Goal: Task Accomplishment & Management: Manage account settings

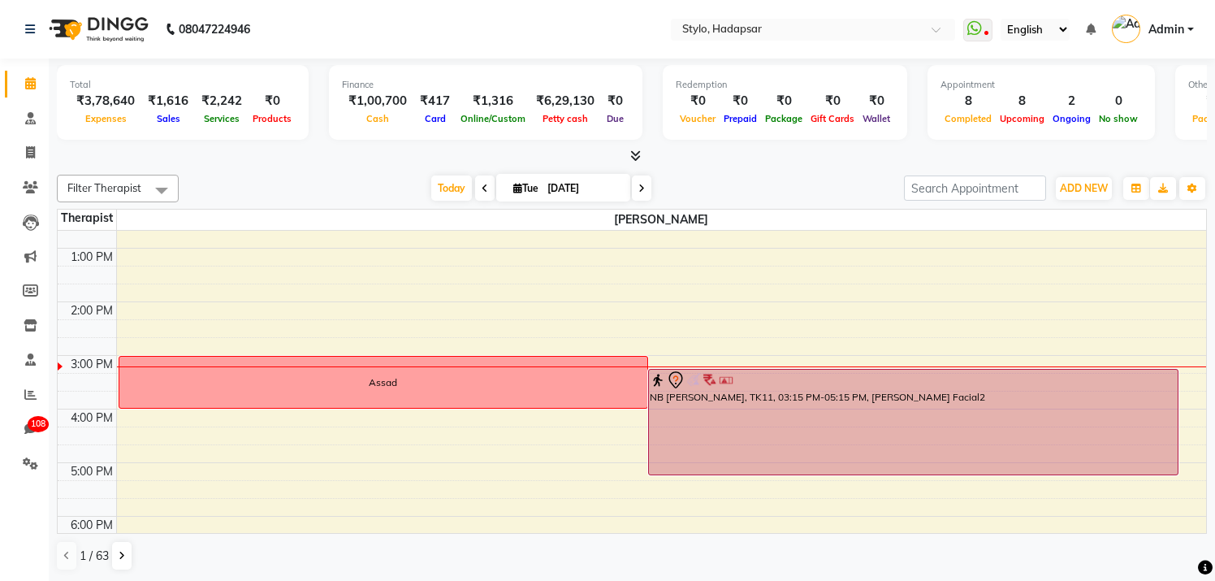
scroll to position [249, 0]
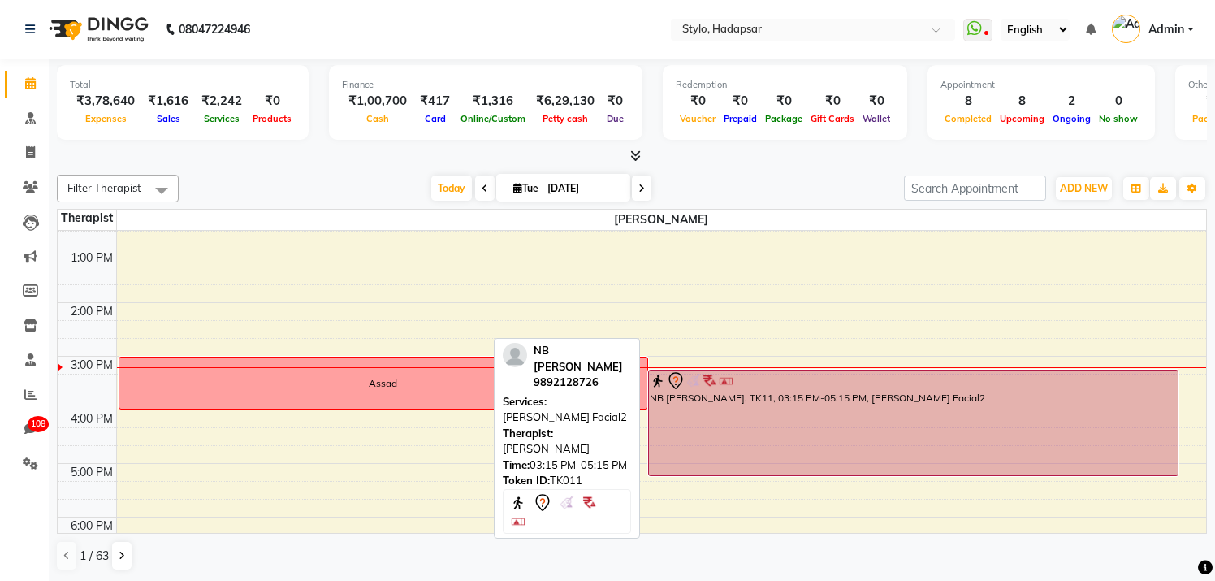
click at [779, 400] on div "NB [PERSON_NAME], TK11, 03:15 PM-05:15 PM, [PERSON_NAME] Facial2" at bounding box center [913, 422] width 529 height 105
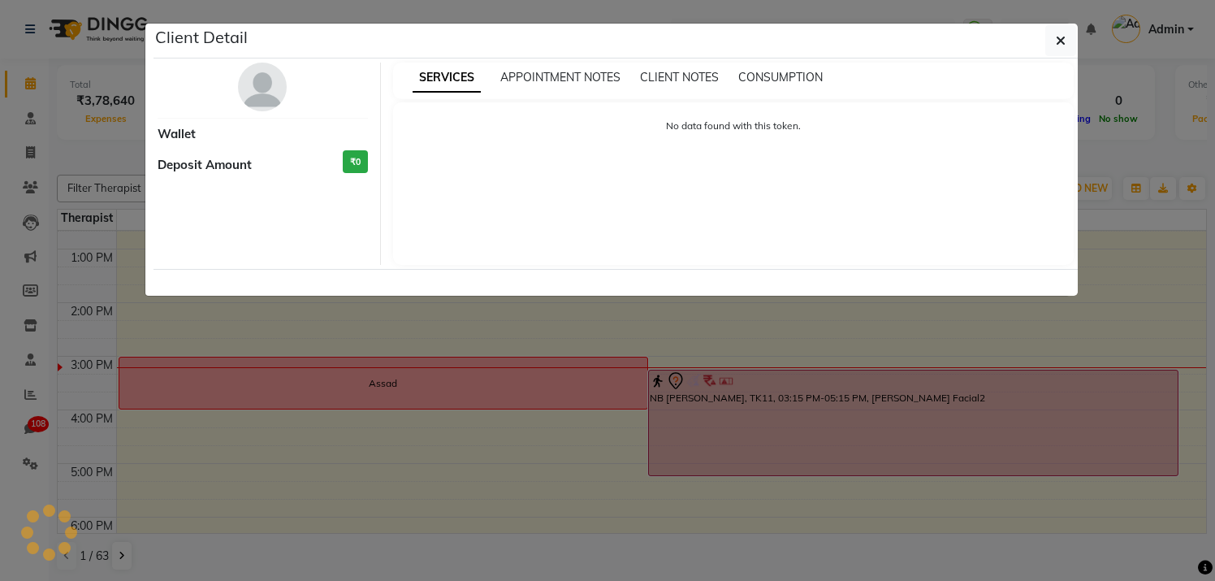
select select "7"
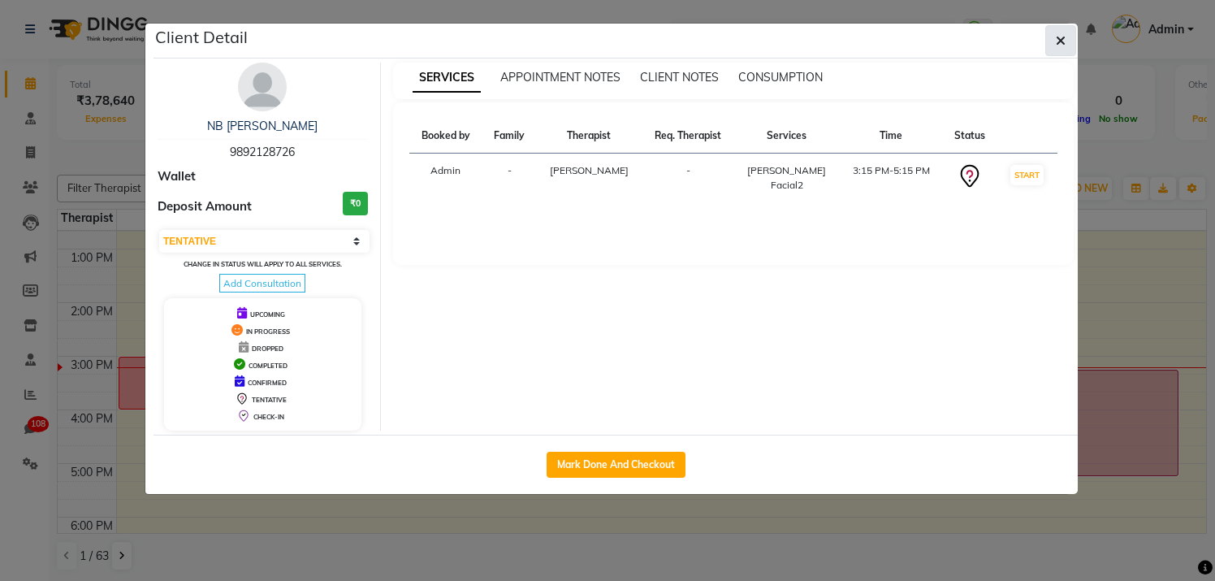
click at [1066, 45] on button "button" at bounding box center [1060, 40] width 31 height 31
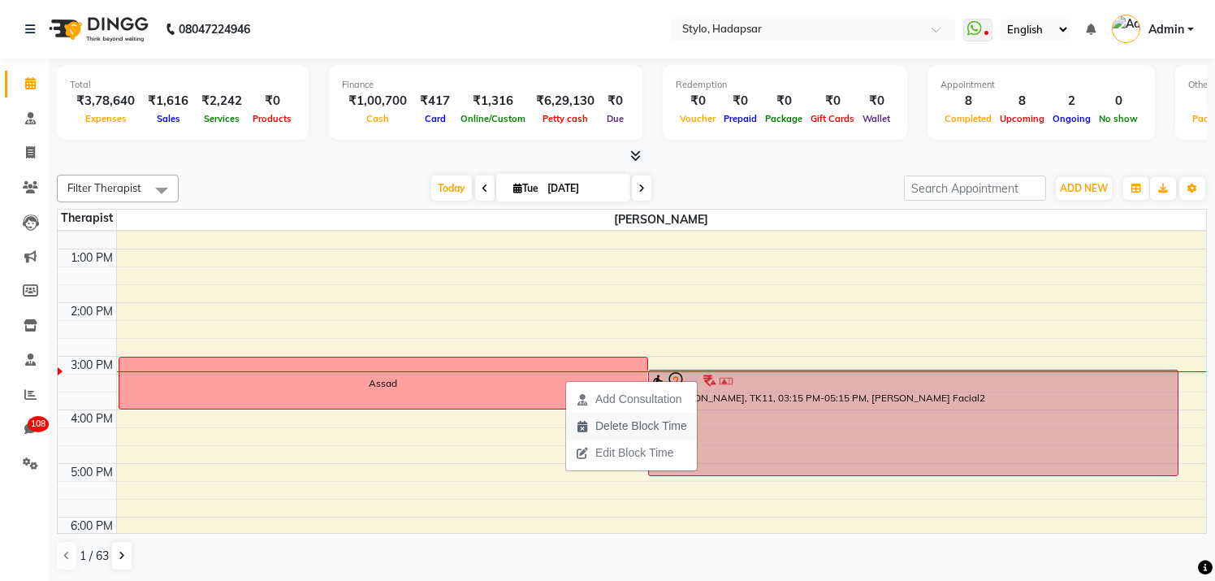
click at [615, 425] on span "Delete Block Time" at bounding box center [641, 425] width 92 height 17
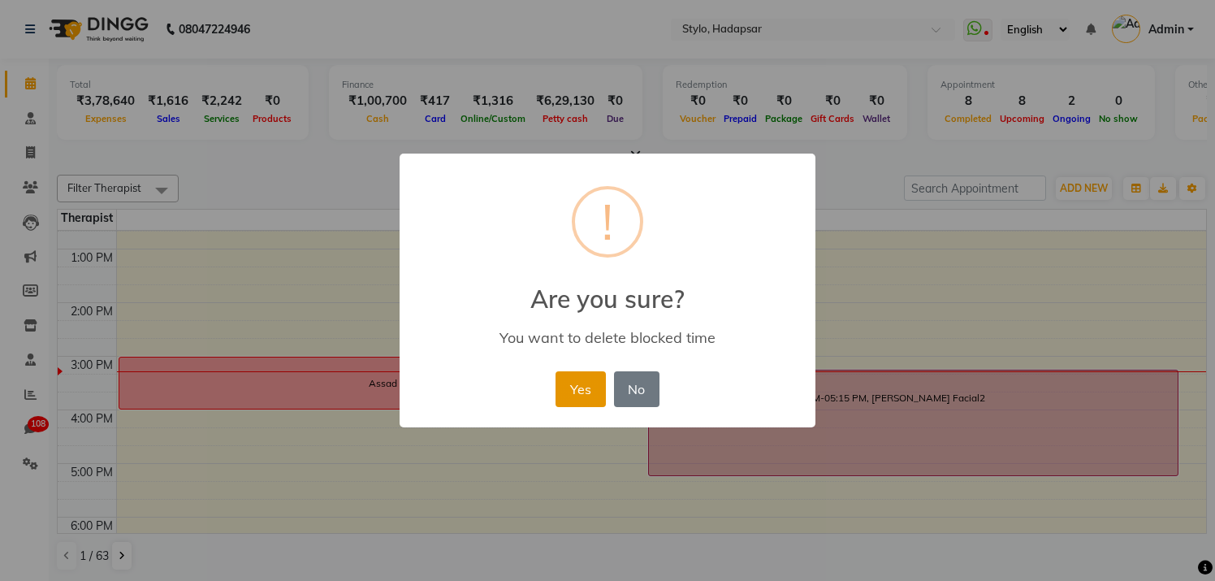
click at [581, 389] on button "Yes" at bounding box center [580, 389] width 50 height 36
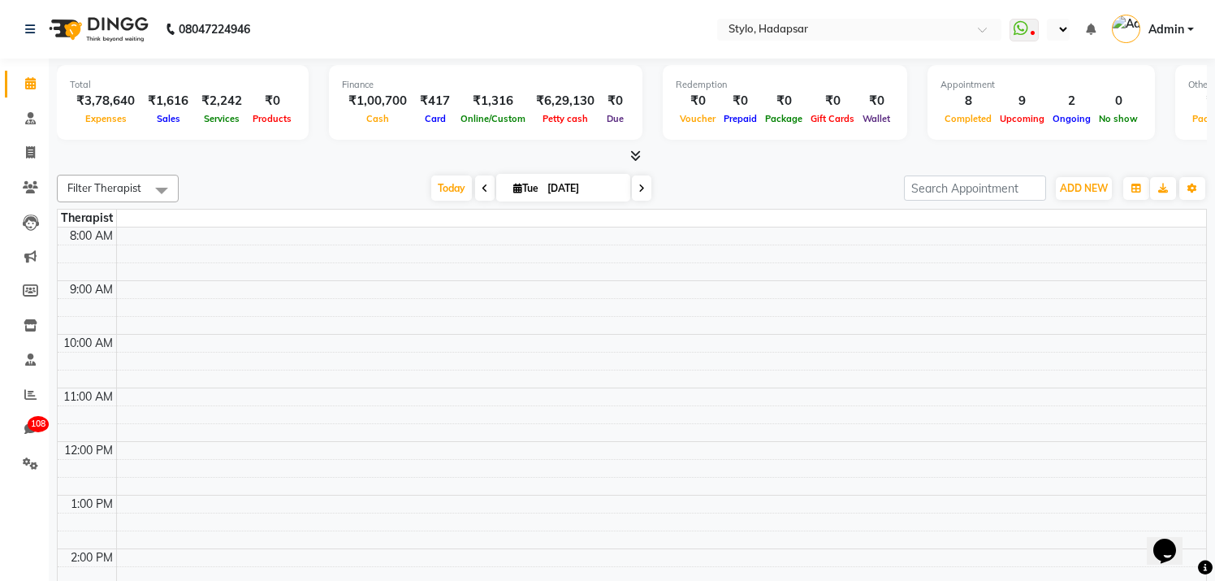
select select "en"
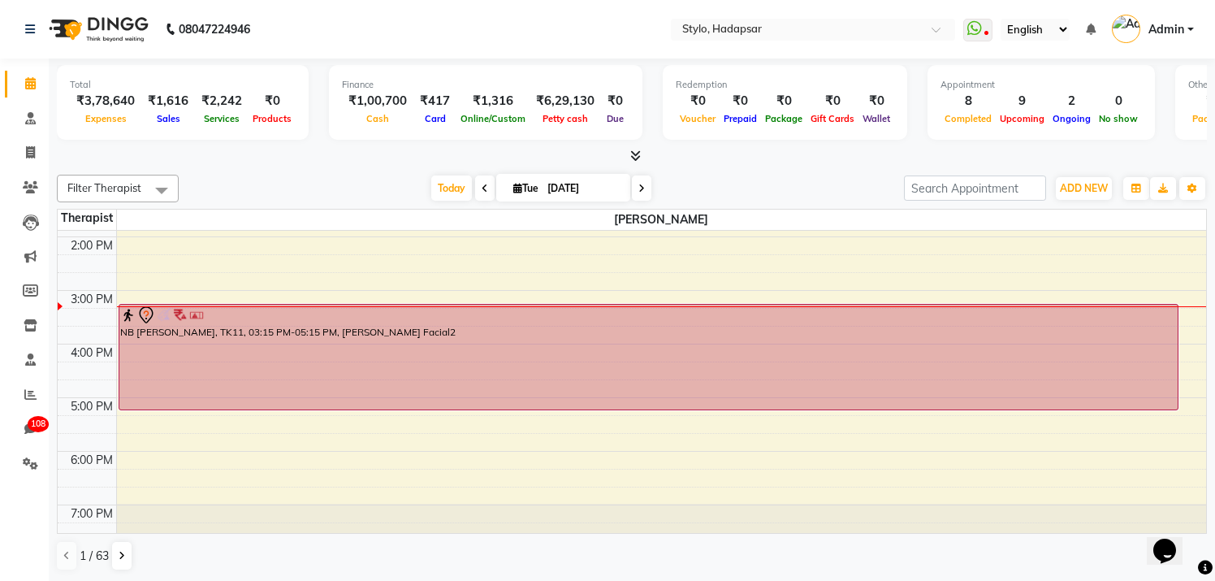
scroll to position [314, 0]
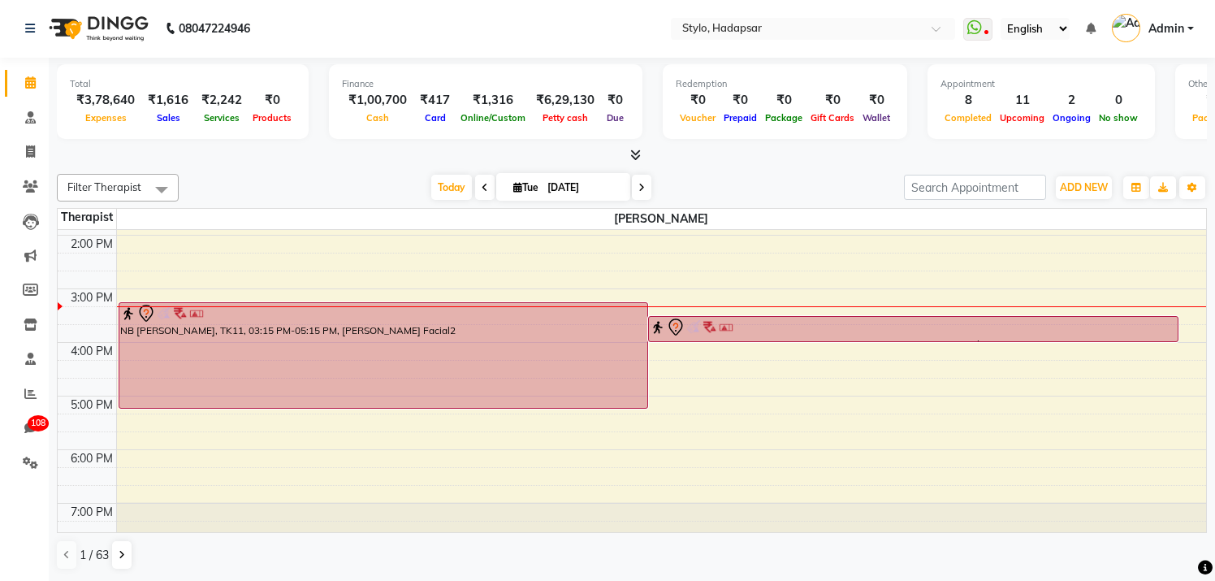
scroll to position [306, 0]
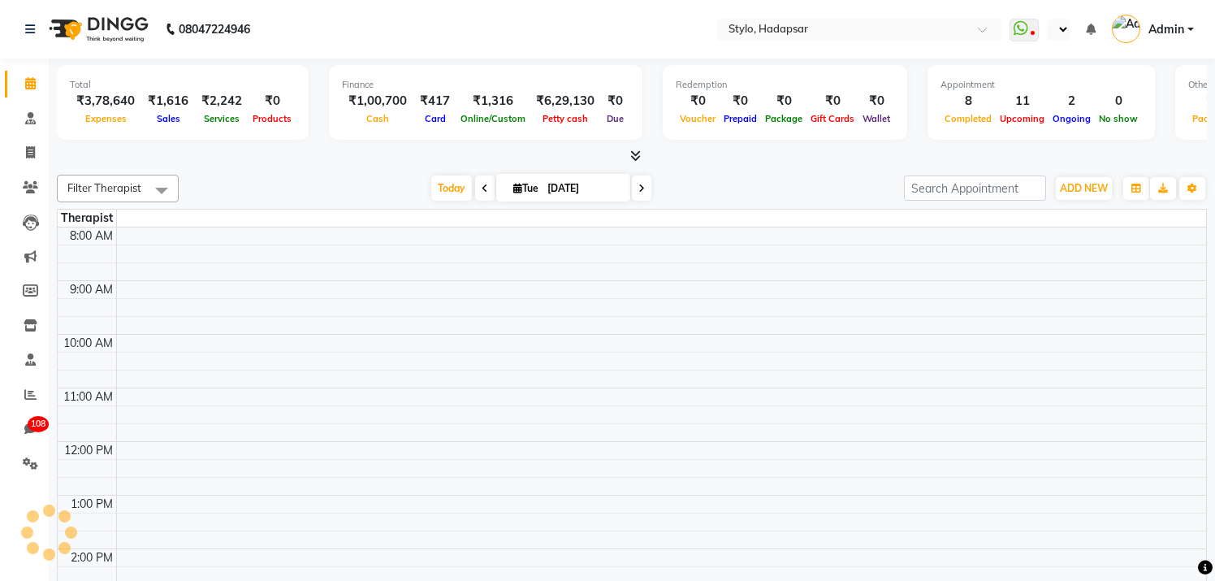
select select "en"
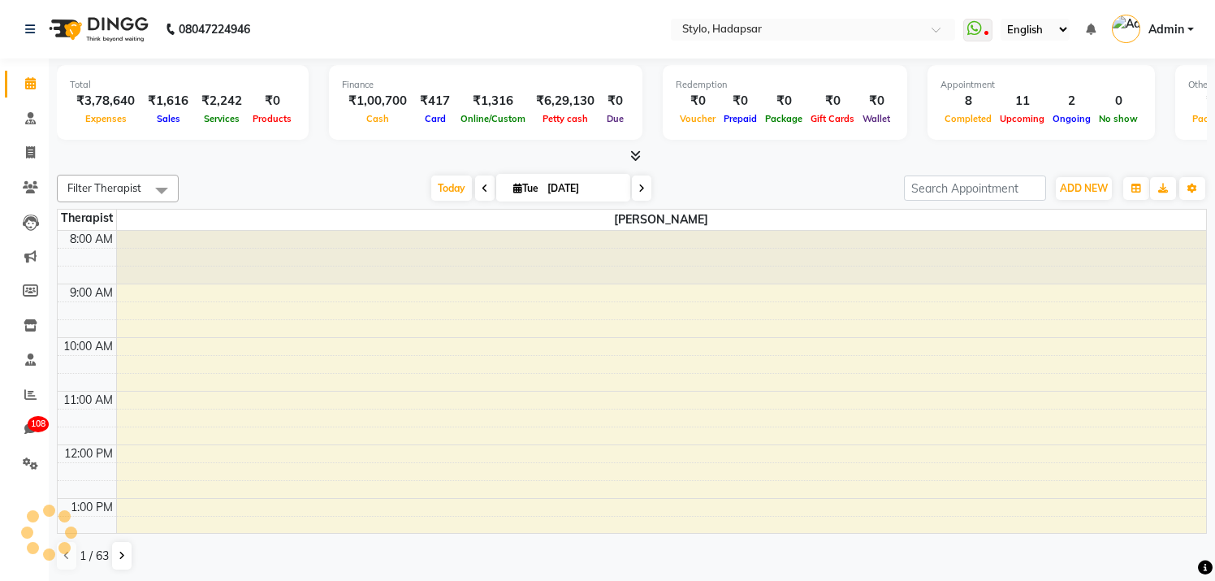
click at [140, 191] on span "Filter Therapist" at bounding box center [118, 189] width 122 height 28
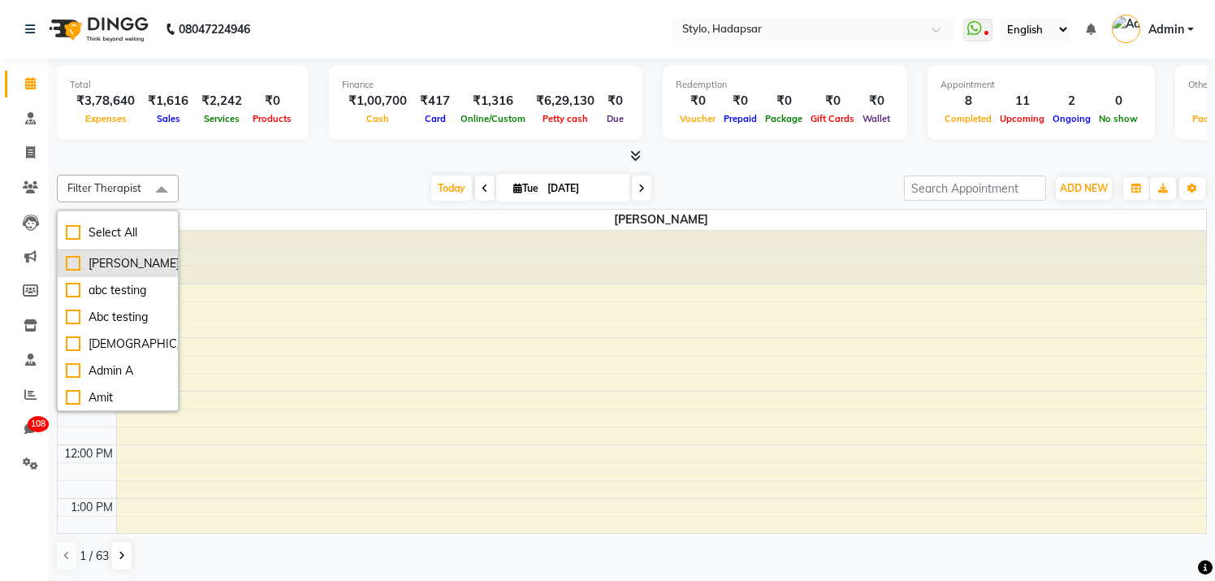
click at [123, 264] on div "[PERSON_NAME]" at bounding box center [118, 263] width 104 height 17
checkbox input "true"
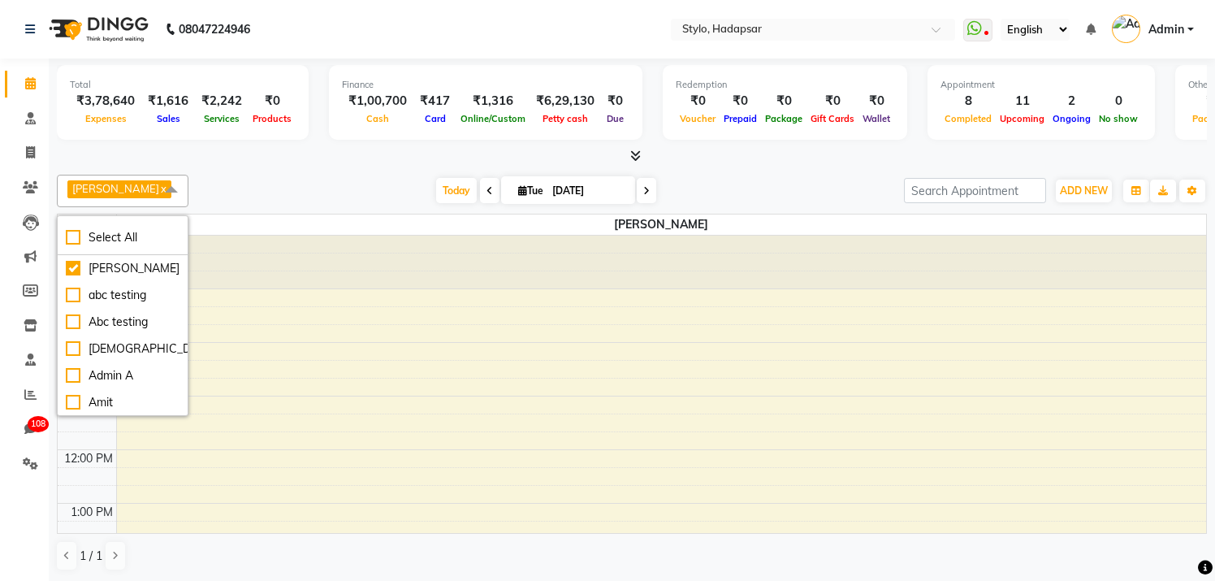
click at [352, 192] on div "Today Tue Sep 02, 2025" at bounding box center [546, 191] width 699 height 24
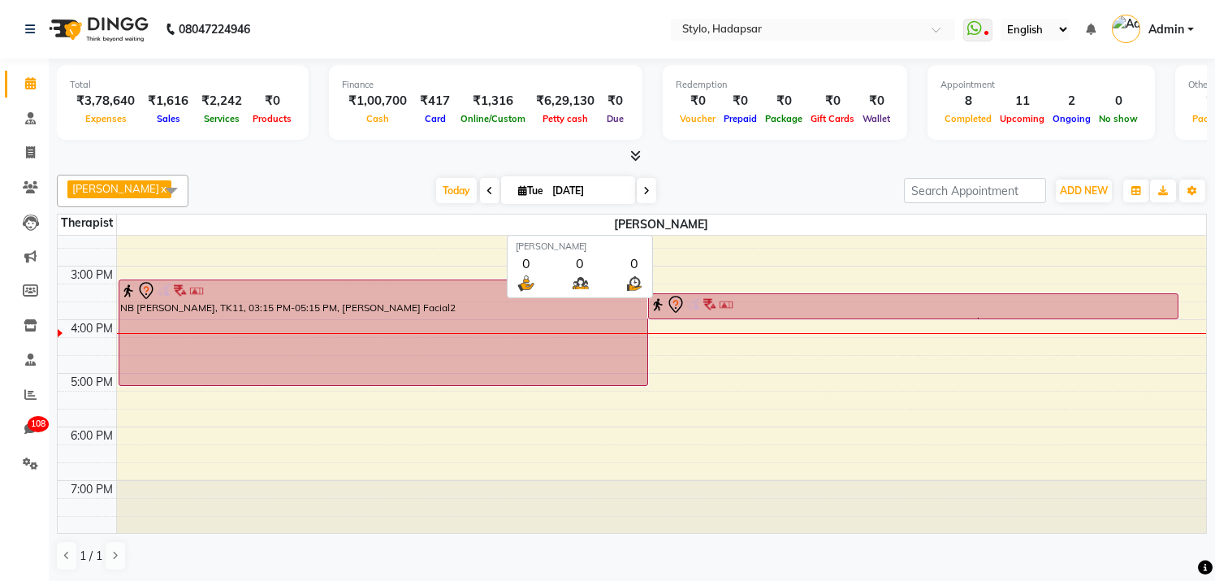
scroll to position [1, 0]
